Goal: Find specific page/section: Find specific page/section

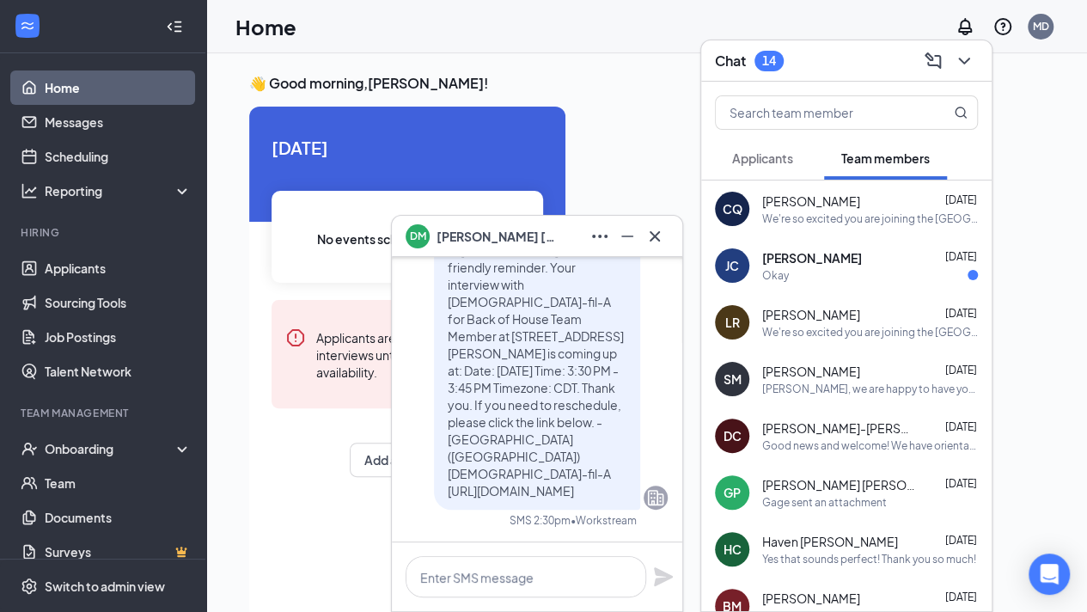
click at [758, 264] on div "JC Jasmin Cansino Torres Aug 21 Okay" at bounding box center [846, 265] width 290 height 57
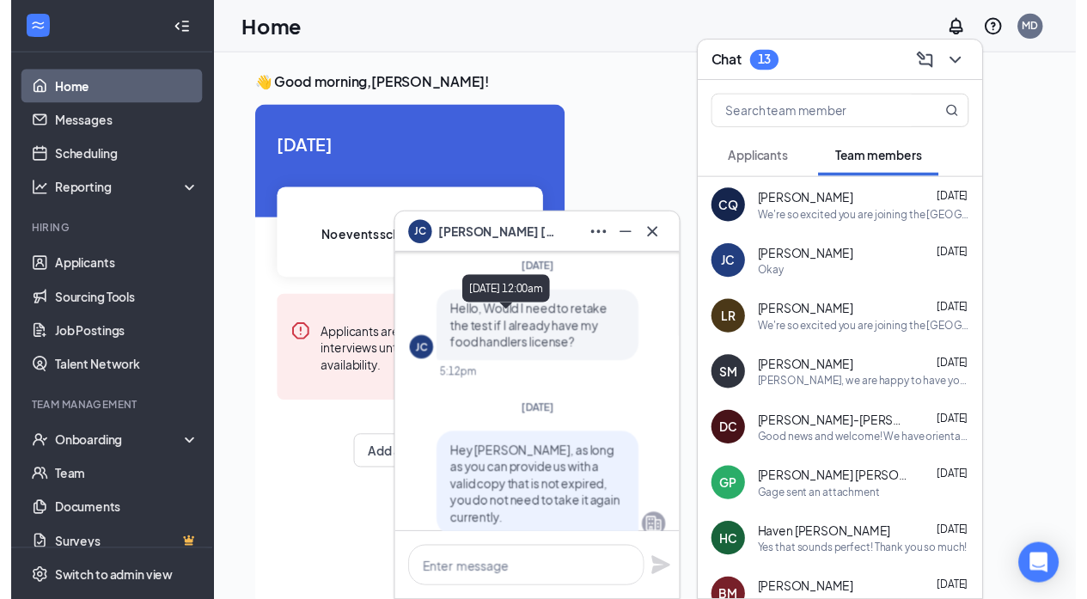
scroll to position [-108, 0]
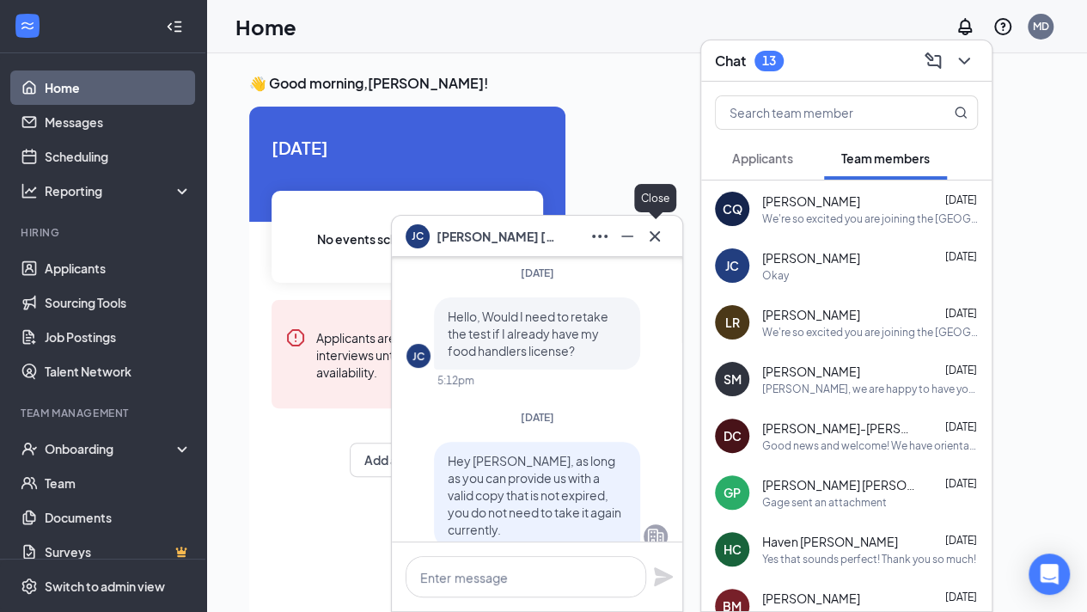
click at [656, 236] on icon "Cross" at bounding box center [654, 235] width 10 height 10
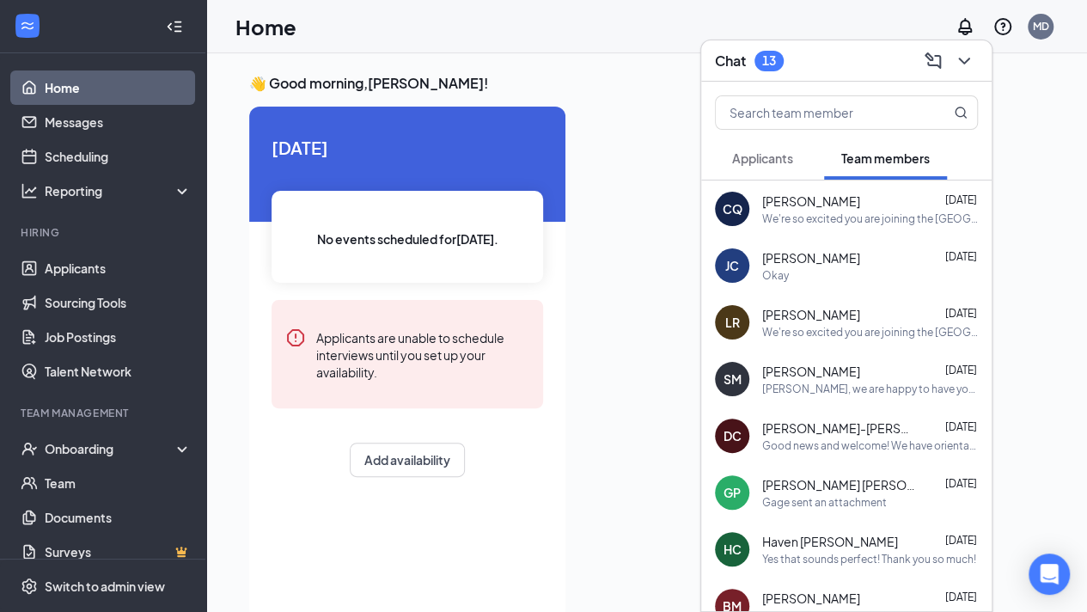
click at [64, 94] on link "Home" at bounding box center [118, 87] width 147 height 34
click at [63, 161] on link "Scheduling" at bounding box center [118, 156] width 147 height 34
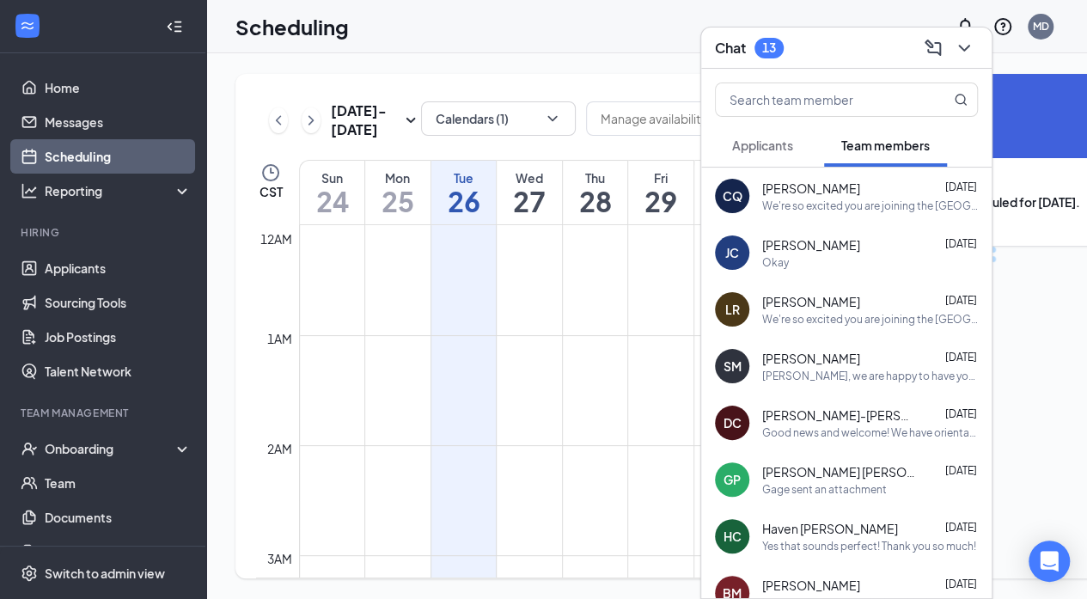
scroll to position [844, 0]
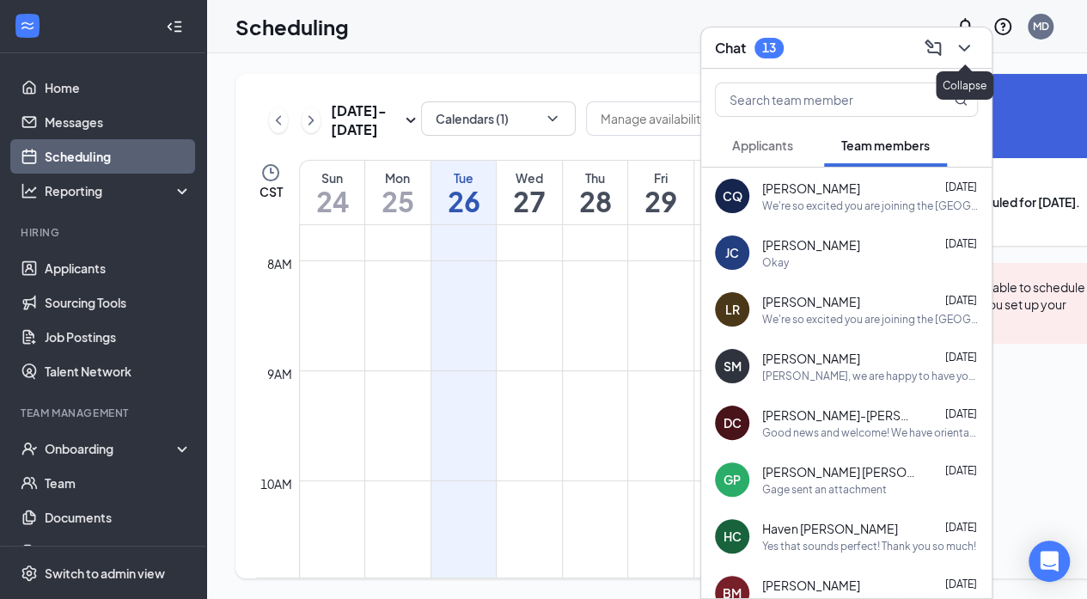
click at [971, 48] on icon "ChevronDown" at bounding box center [963, 48] width 21 height 21
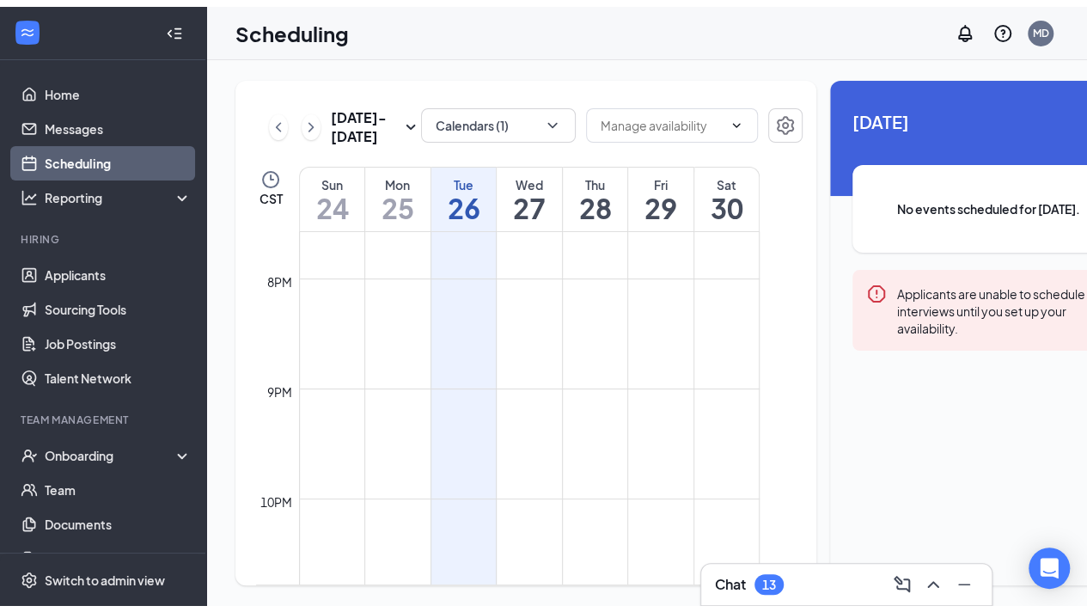
scroll to position [2158, 0]
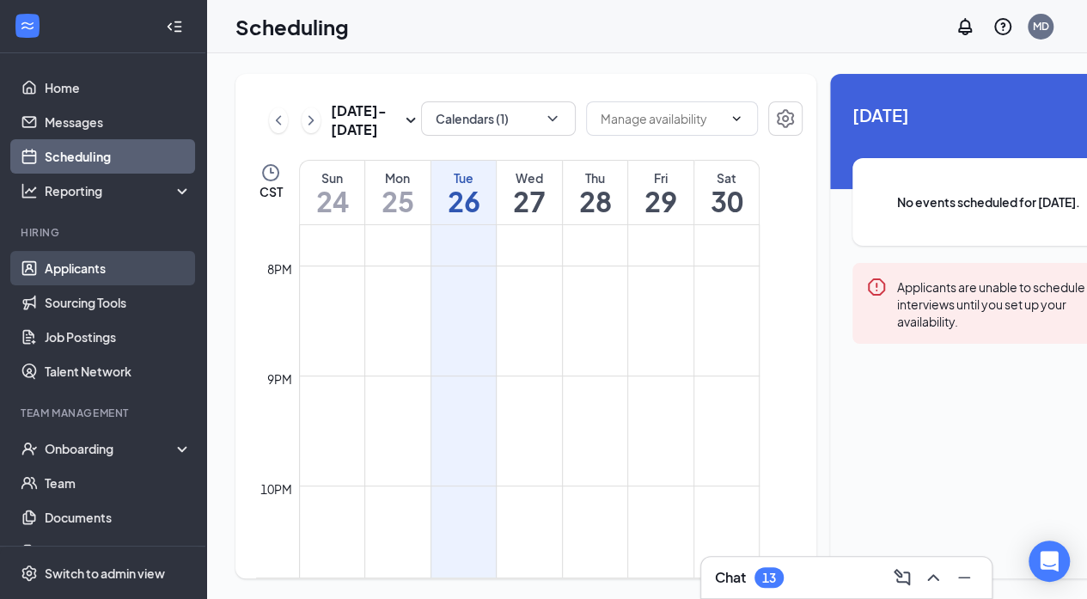
click at [85, 268] on link "Applicants" at bounding box center [118, 268] width 147 height 34
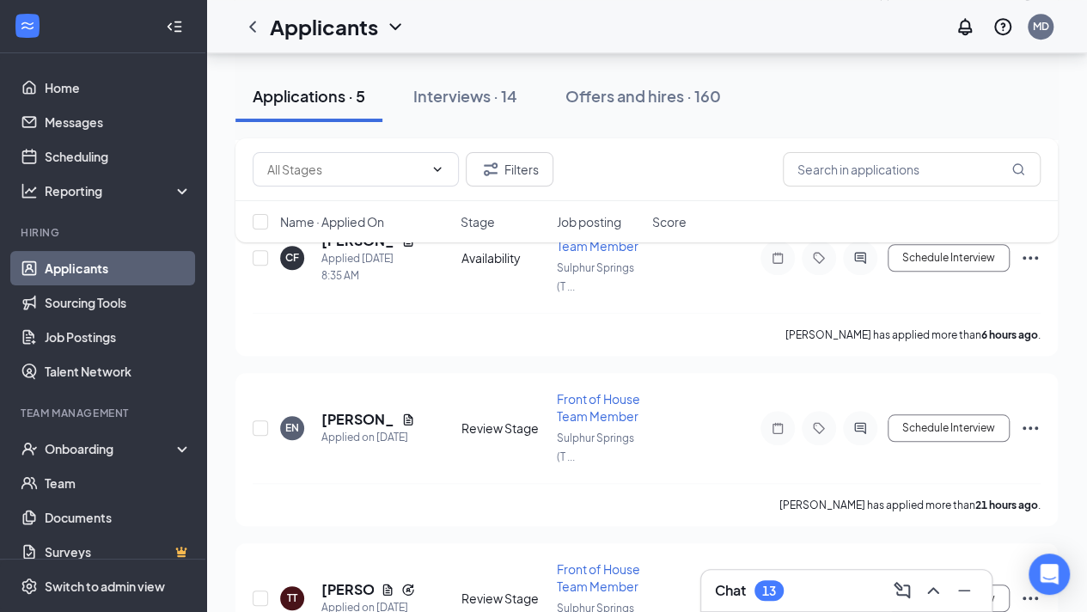
scroll to position [643, 0]
